Goal: Find specific page/section: Find specific page/section

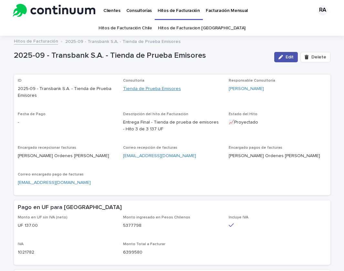
click at [168, 87] on link "Tienda de Prueba Emisores" at bounding box center [152, 88] width 58 height 7
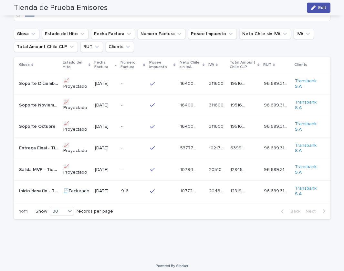
scroll to position [359, 0]
